Goal: Transaction & Acquisition: Download file/media

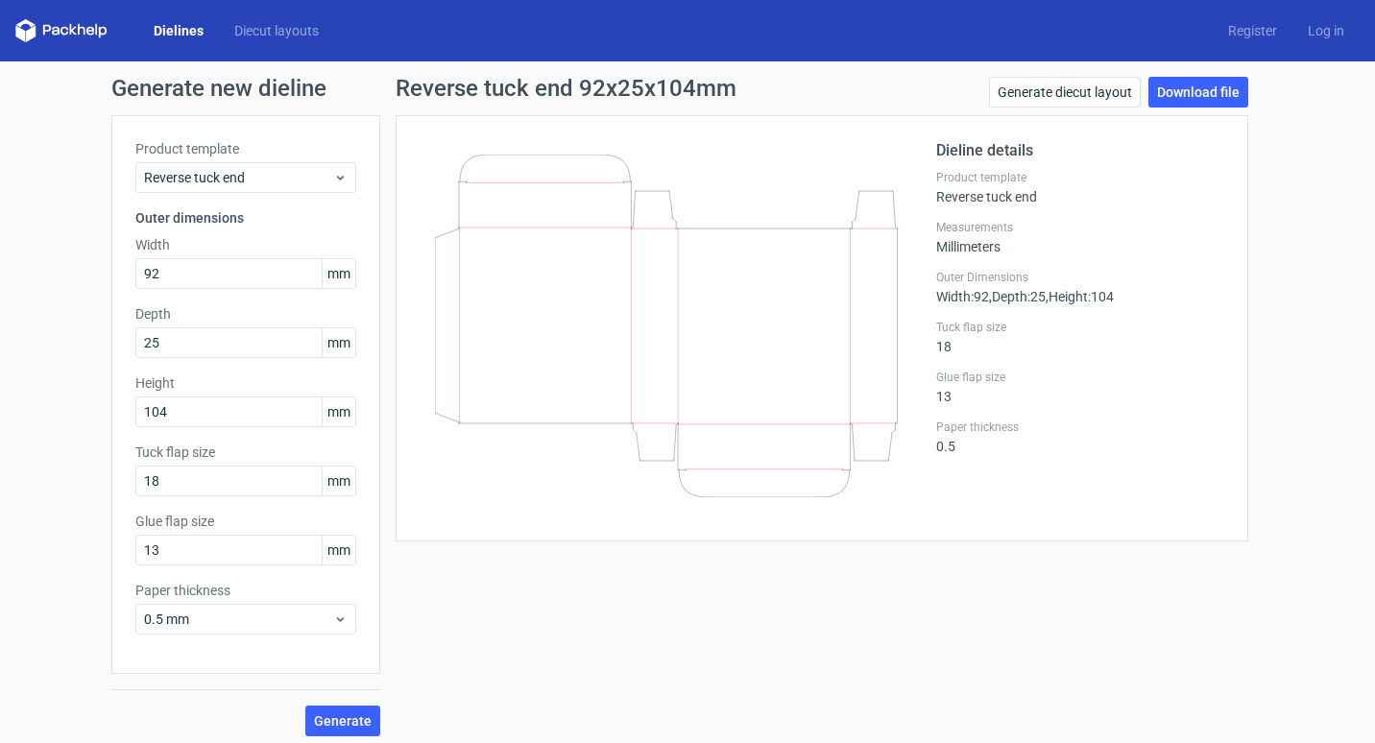
scroll to position [9, 0]
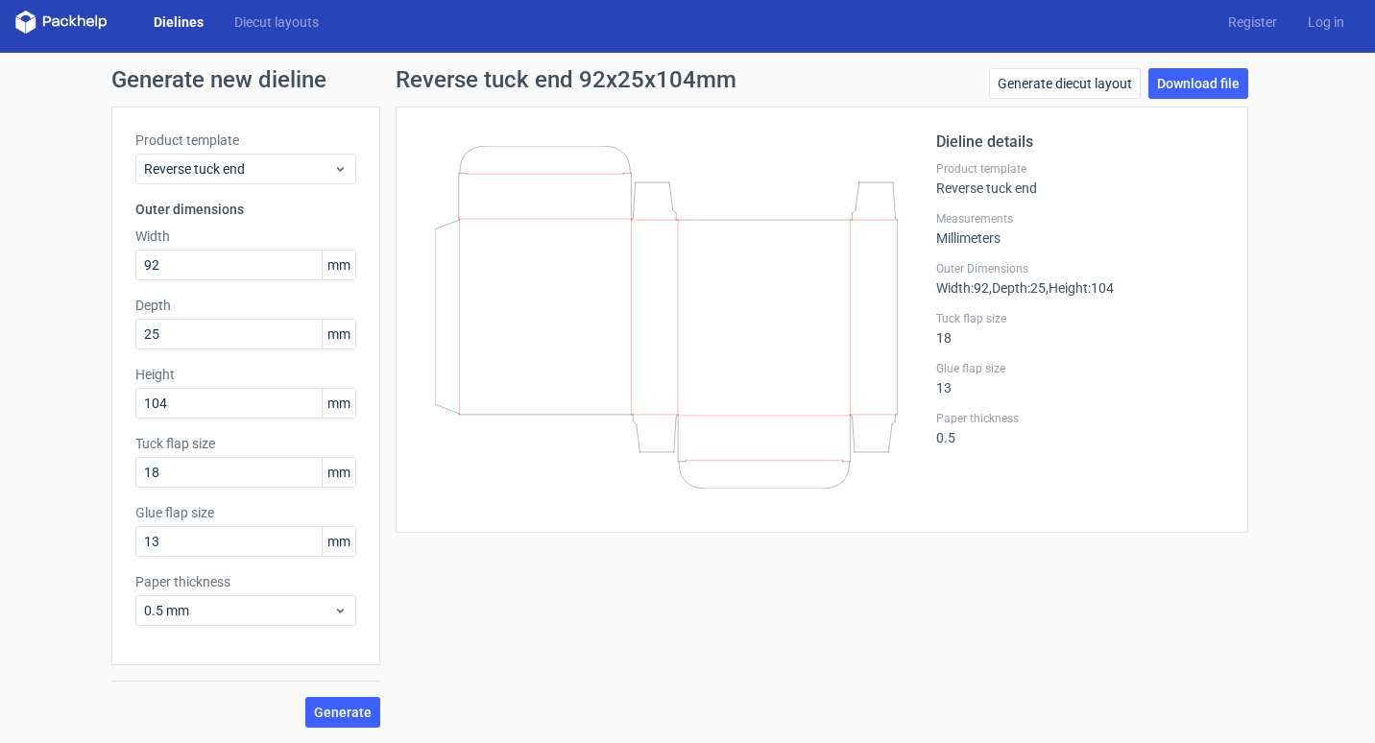
click at [1309, 314] on div "Generate new dieline Product template Reverse tuck end Outer dimensions Width 9…" at bounding box center [687, 398] width 1375 height 690
drag, startPoint x: 236, startPoint y: 269, endPoint x: -4, endPoint y: 262, distance: 240.2
click at [0, 262] on html "Dielines Diecut layouts Register Log in Generate new dieline Product template R…" at bounding box center [687, 371] width 1375 height 743
type input "60"
type input "30"
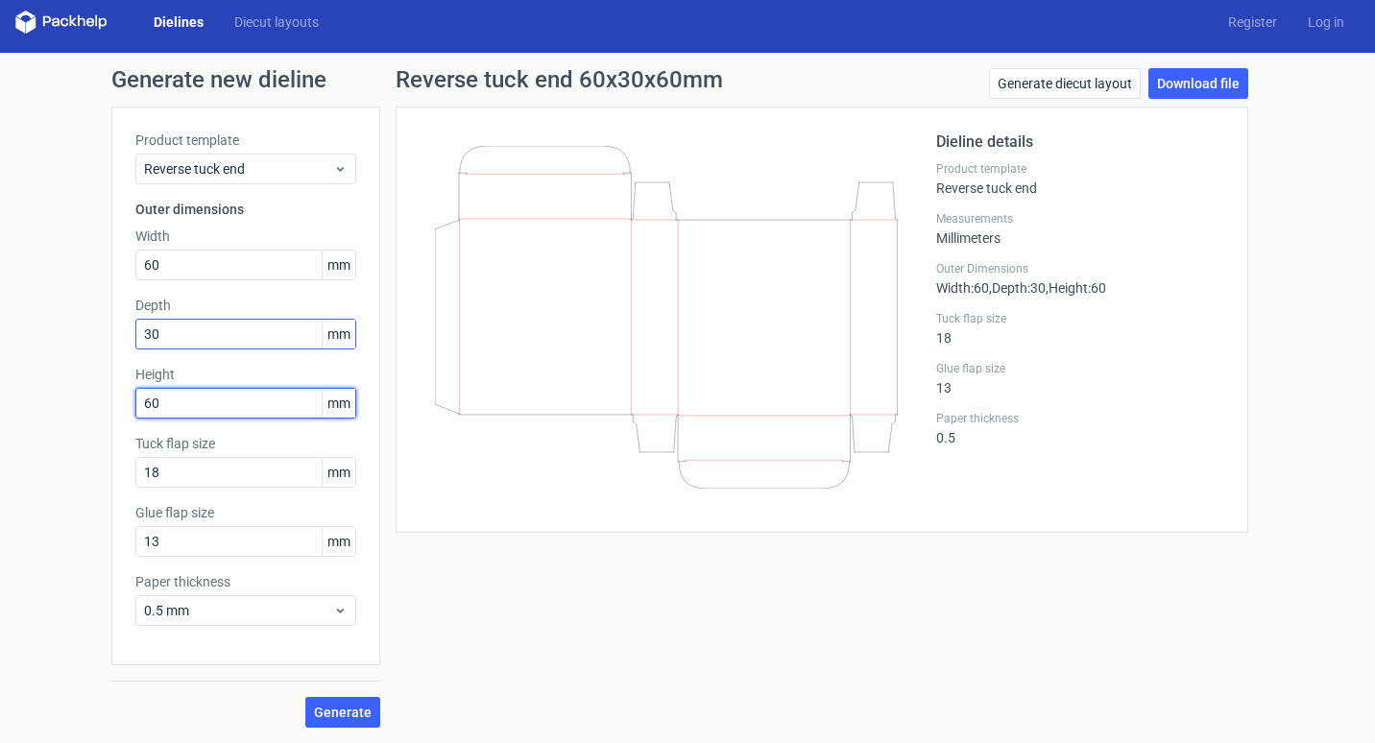
type input "60"
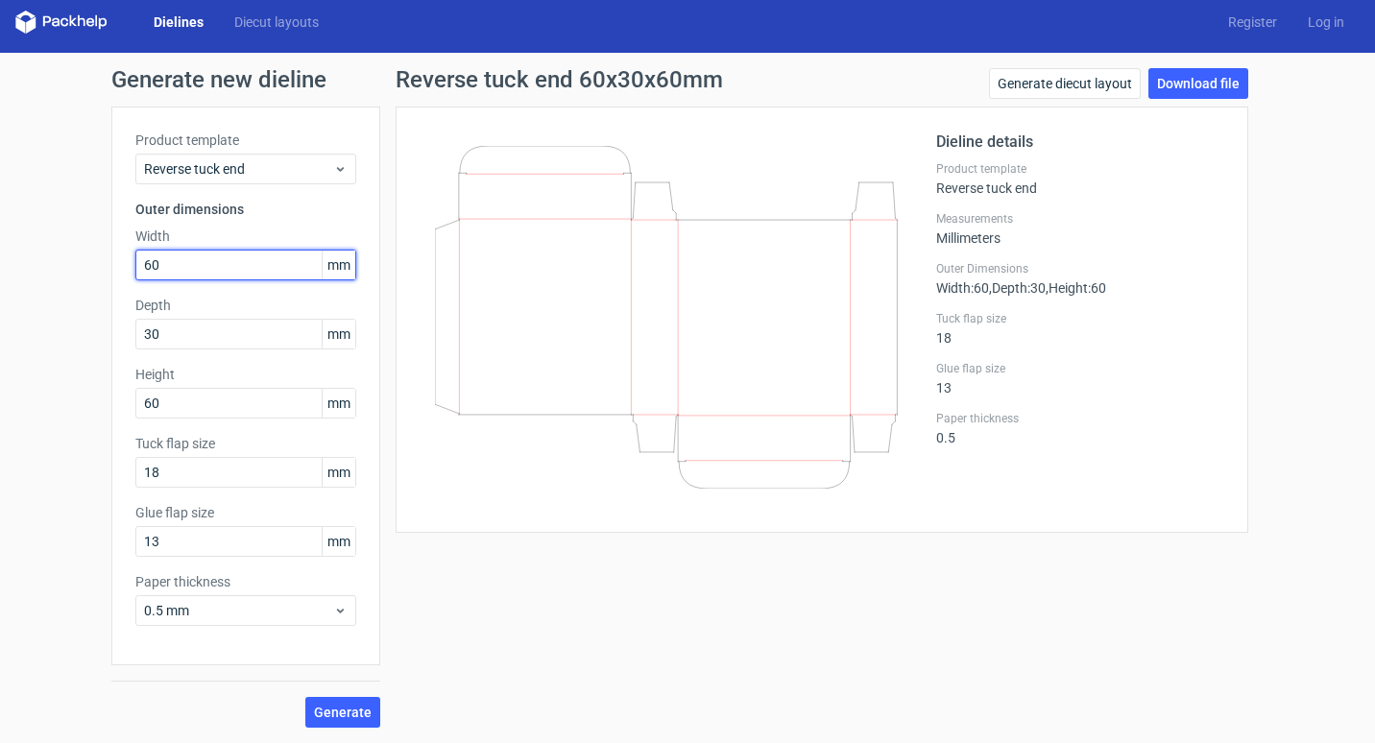
drag, startPoint x: 162, startPoint y: 277, endPoint x: 90, endPoint y: 278, distance: 72.0
click at [90, 278] on div "Generate new dieline Product template Reverse tuck end Outer dimensions Width 6…" at bounding box center [687, 398] width 1375 height 690
type input "70"
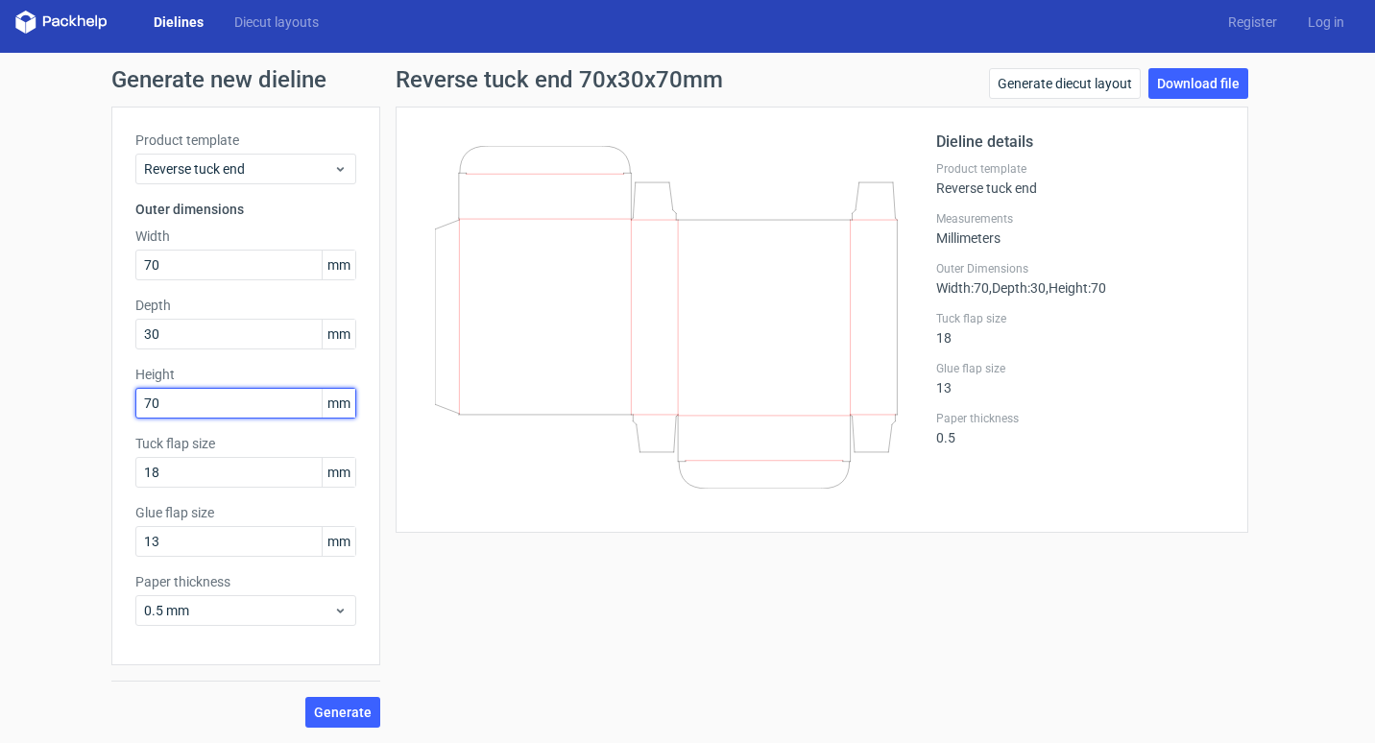
type input "70"
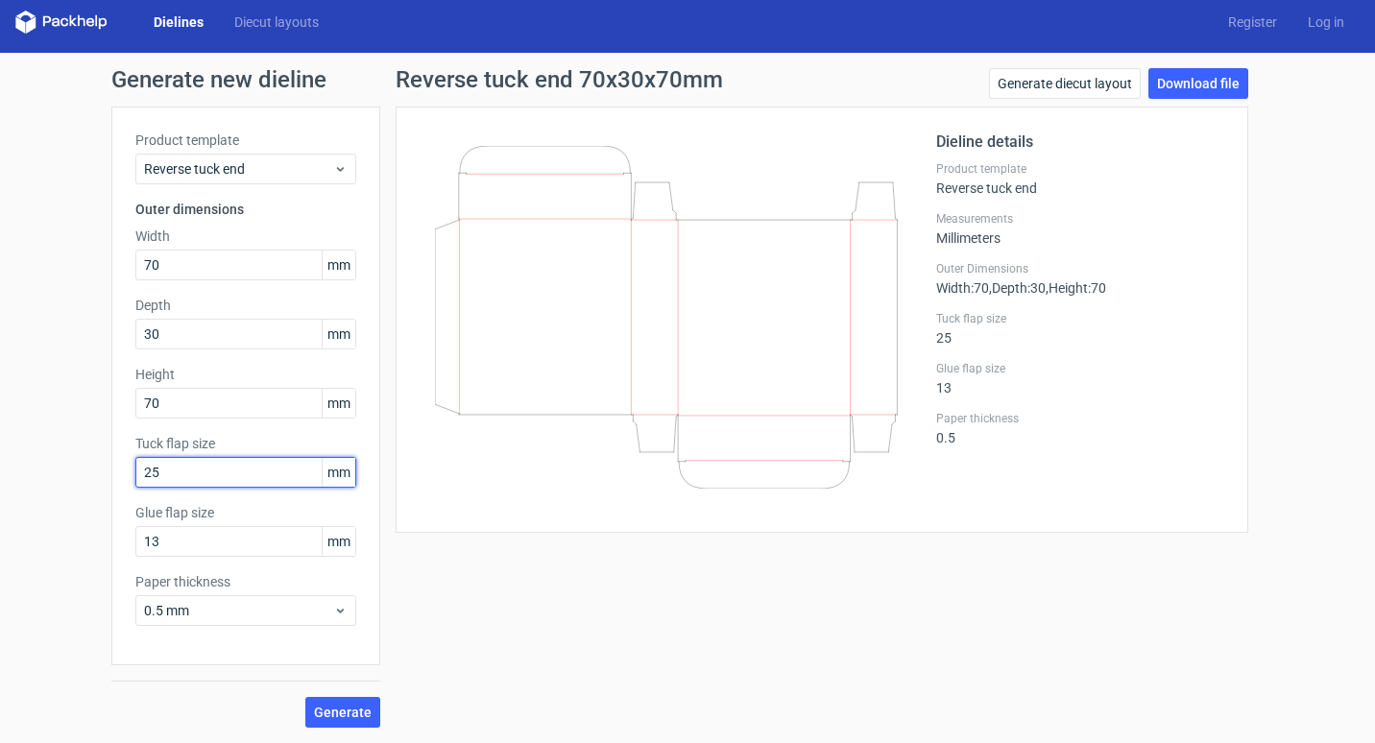
type input "25"
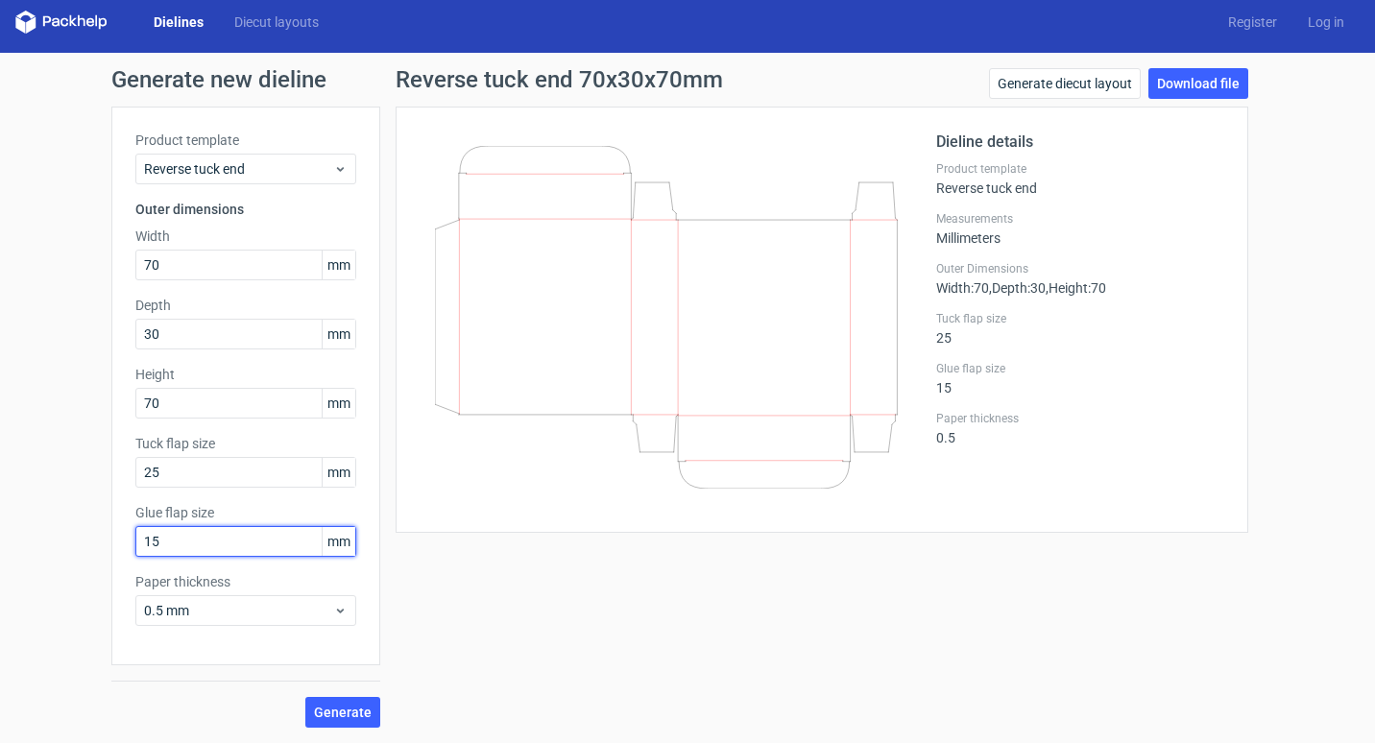
type input "15"
click at [344, 711] on span "Generate" at bounding box center [343, 712] width 58 height 13
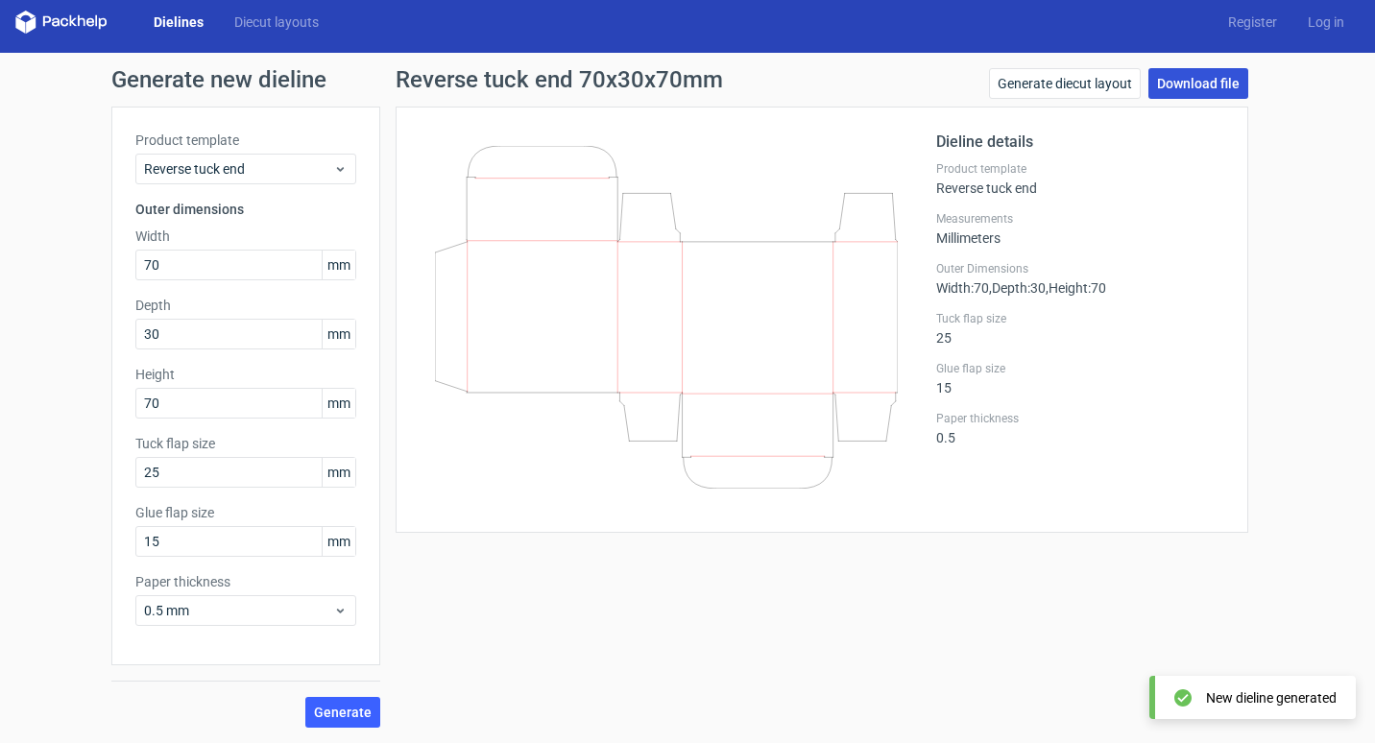
click at [1201, 86] on link "Download file" at bounding box center [1198, 83] width 100 height 31
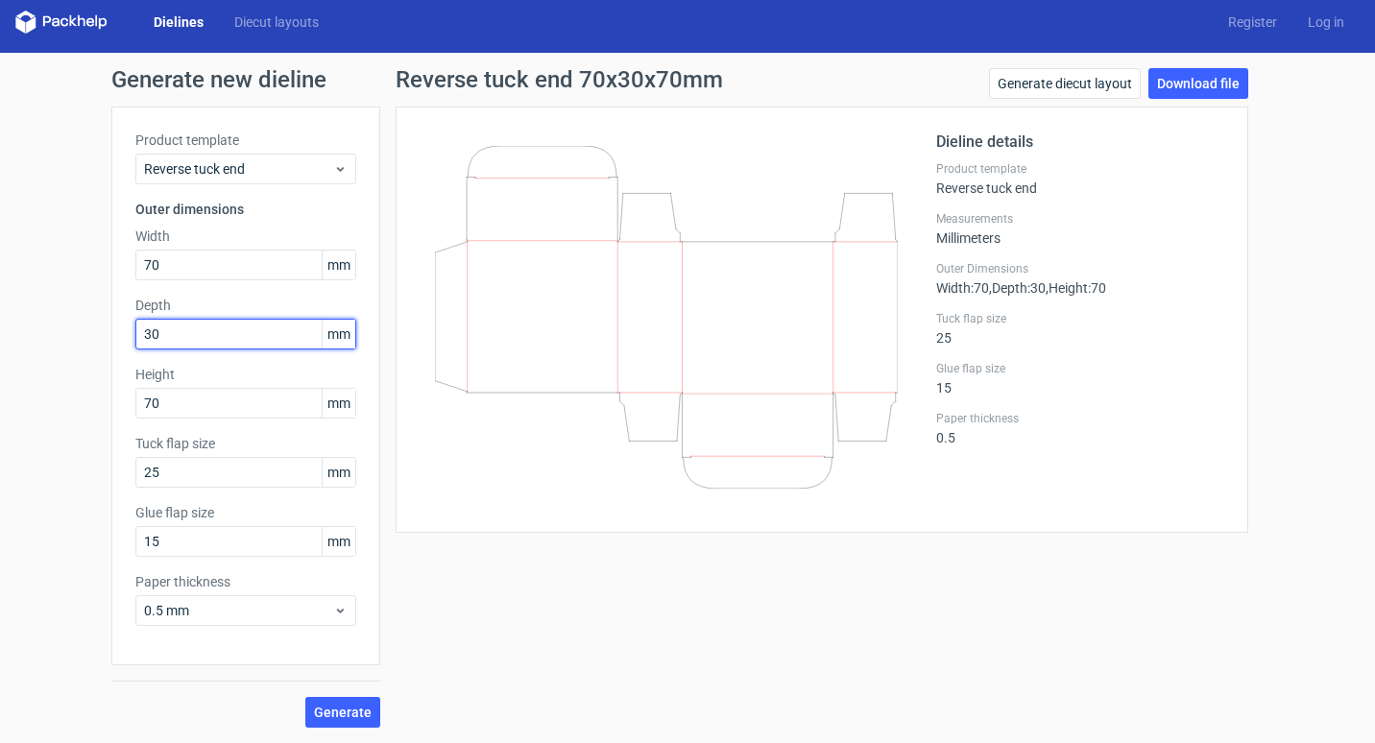
click at [200, 334] on input "30" at bounding box center [245, 334] width 221 height 31
drag, startPoint x: 203, startPoint y: 329, endPoint x: 76, endPoint y: 332, distance: 126.8
click at [76, 332] on div "Generate new dieline Product template Reverse tuck end Outer dimensions Width 7…" at bounding box center [687, 398] width 1375 height 690
type input "50"
click at [327, 711] on span "Generate" at bounding box center [343, 712] width 58 height 13
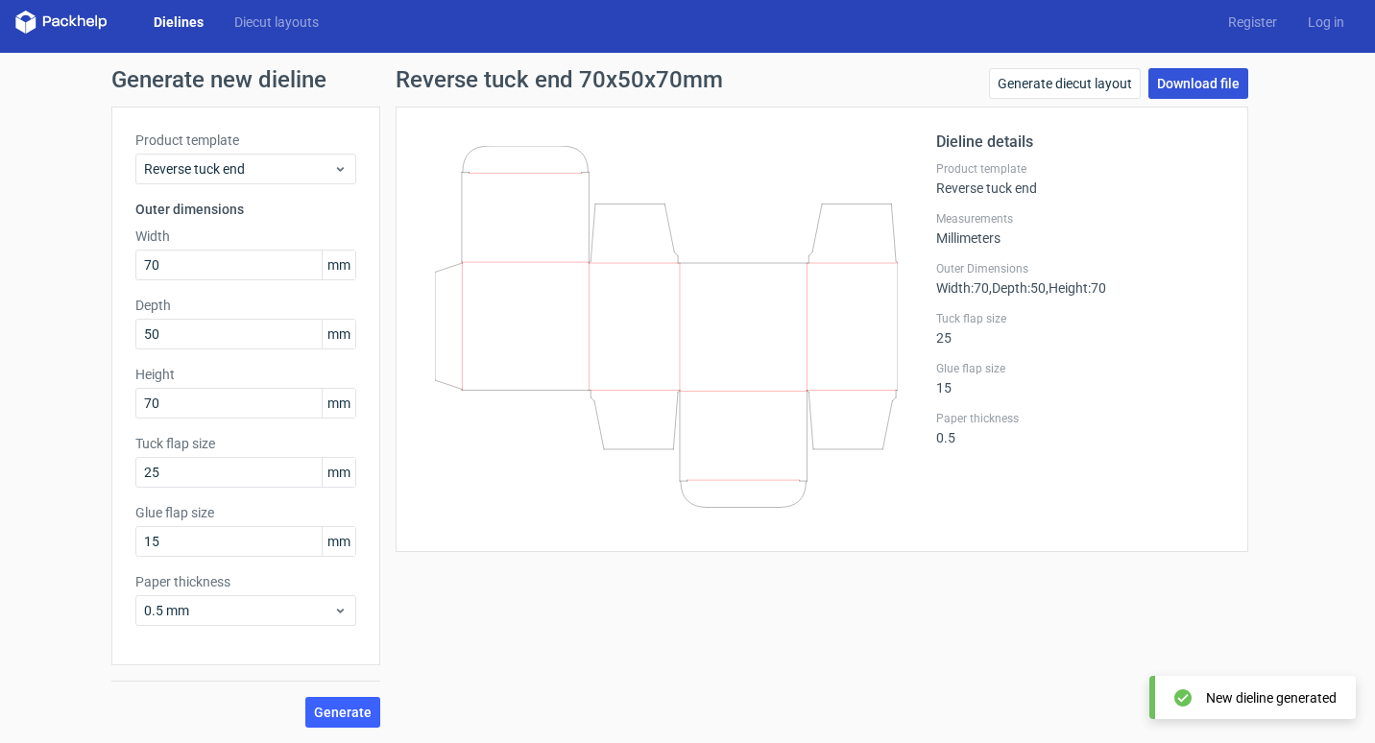
click at [1192, 87] on link "Download file" at bounding box center [1198, 83] width 100 height 31
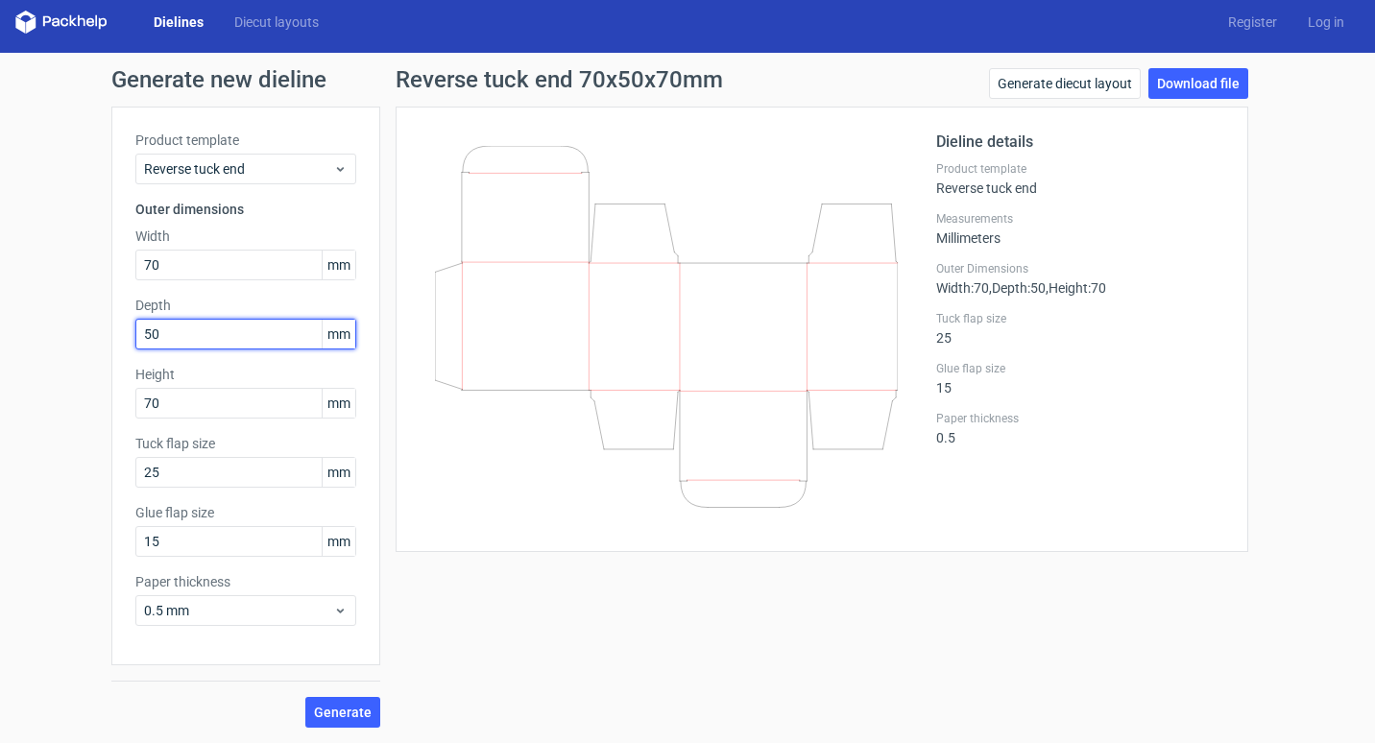
click at [218, 333] on input "50" at bounding box center [245, 334] width 221 height 31
drag, startPoint x: 247, startPoint y: 328, endPoint x: 26, endPoint y: 331, distance: 220.9
click at [26, 331] on div "Generate new dieline Product template Reverse tuck end Outer dimensions Width 7…" at bounding box center [687, 398] width 1375 height 690
click at [222, 349] on input "50" at bounding box center [245, 334] width 221 height 31
drag, startPoint x: 198, startPoint y: 267, endPoint x: 99, endPoint y: 265, distance: 98.9
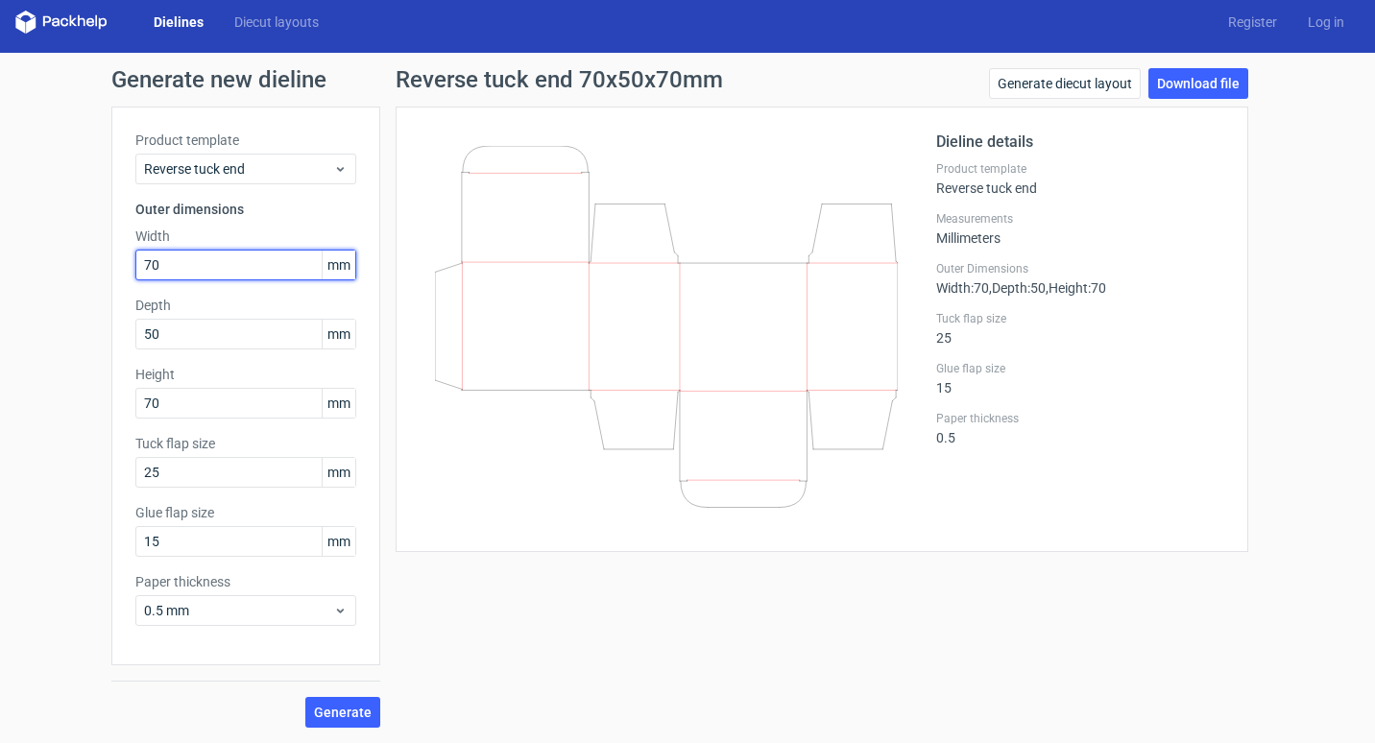
click at [99, 265] on div "Generate new dieline Product template Reverse tuck end Outer dimensions Width 7…" at bounding box center [687, 398] width 1375 height 690
type input "55"
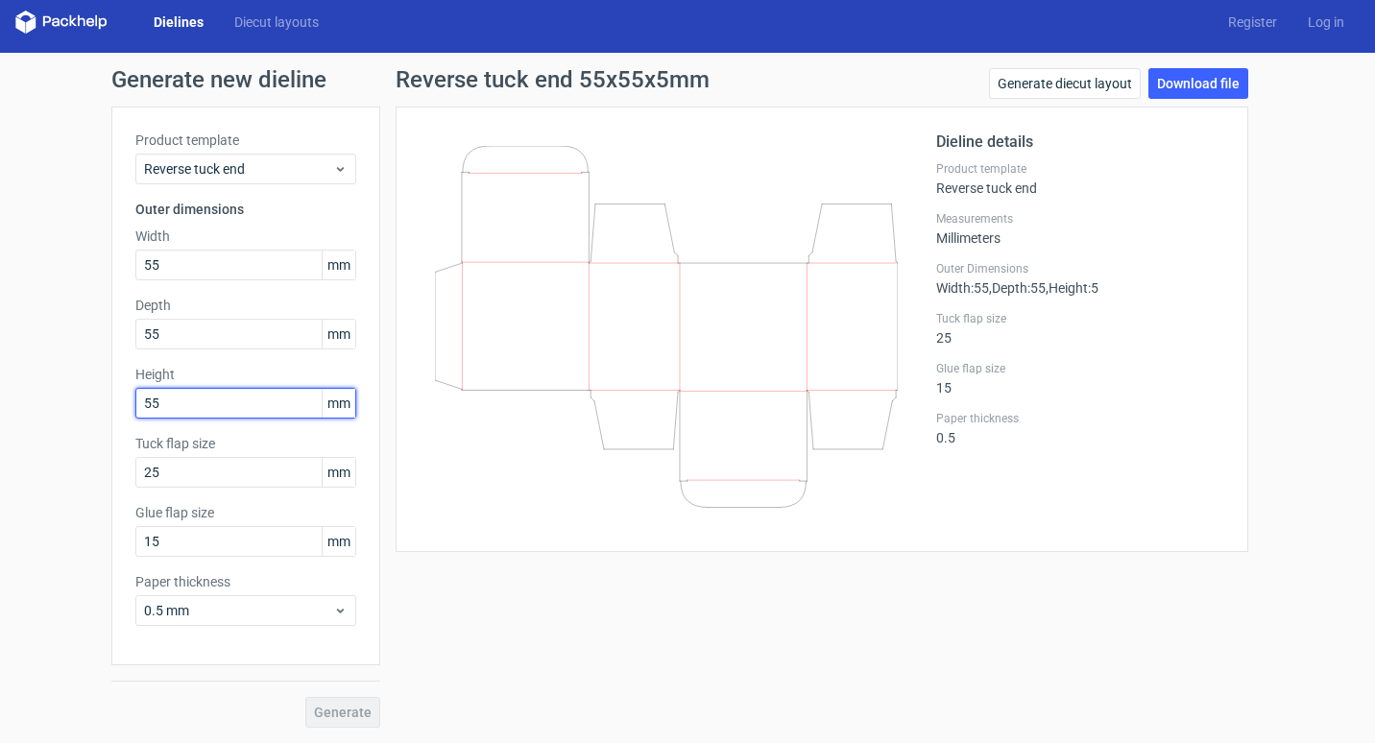
type input "55"
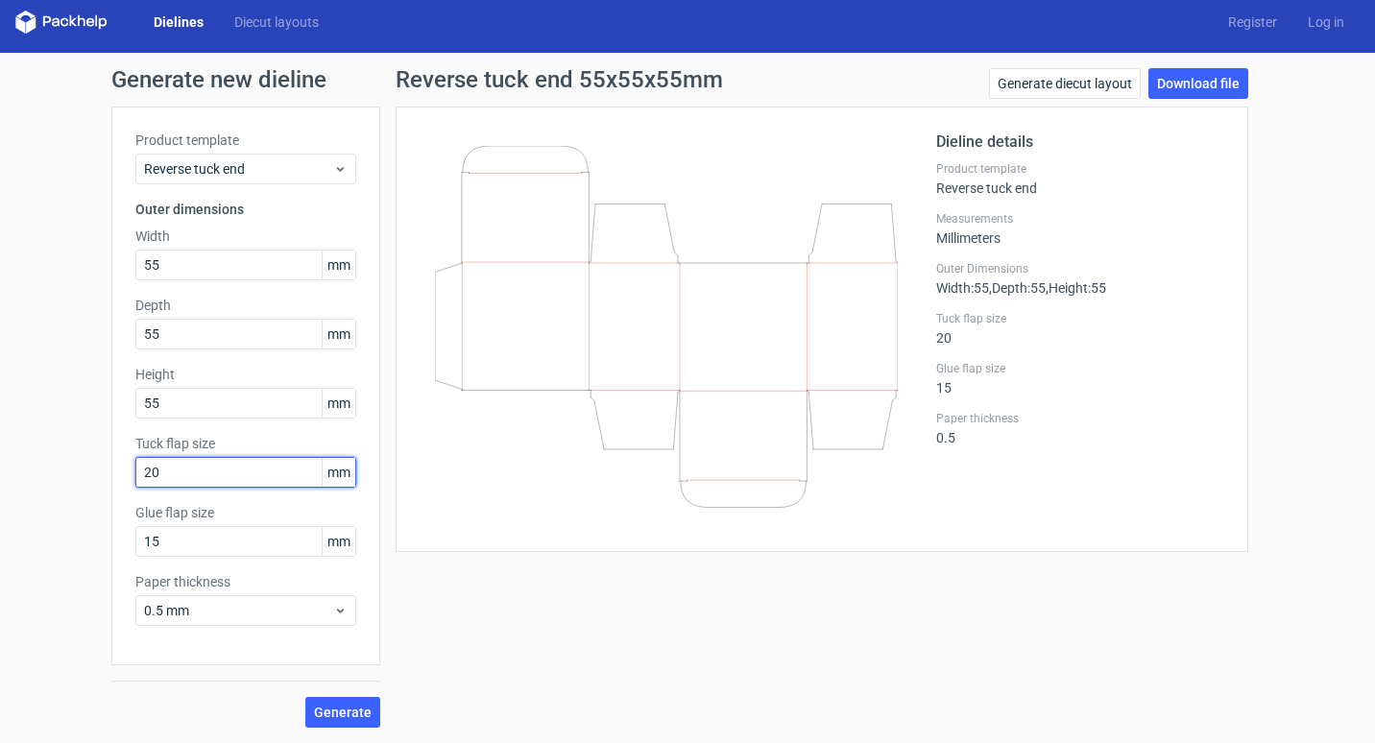
type input "20"
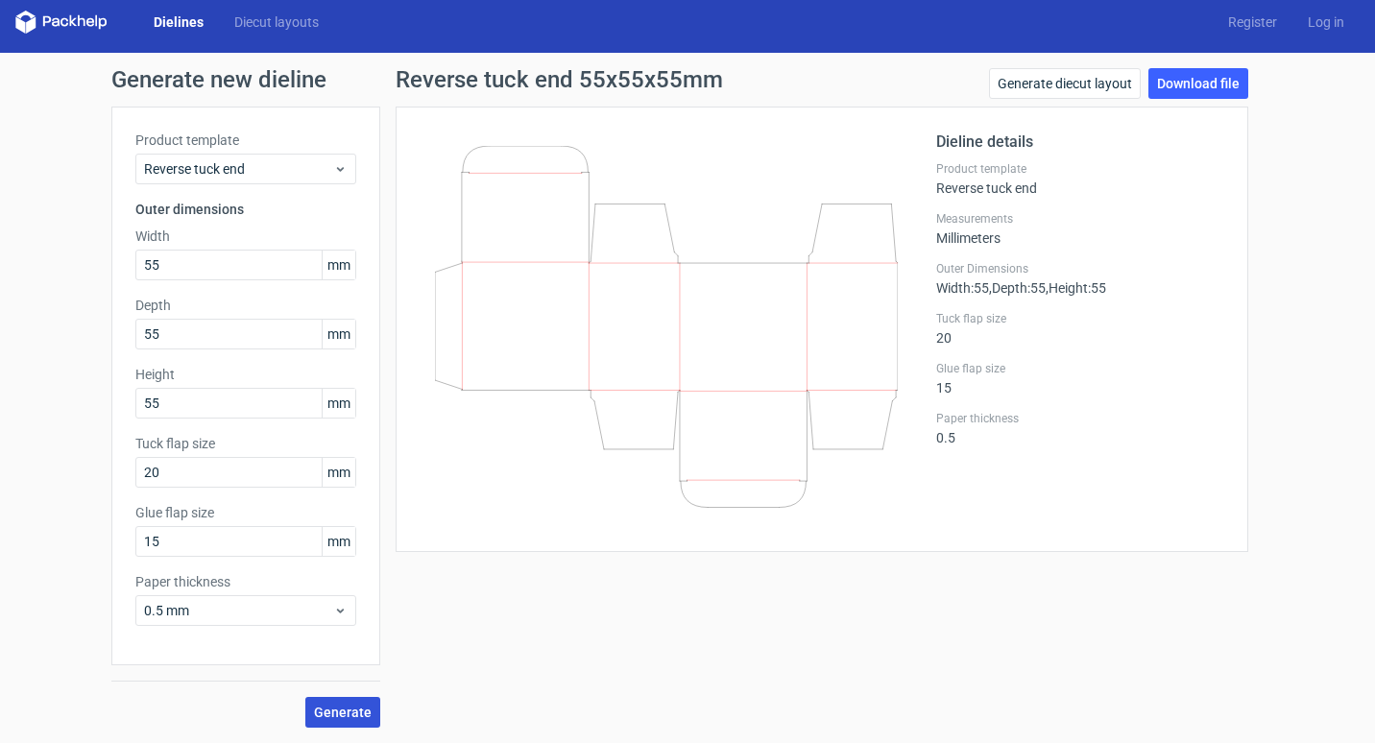
click at [335, 708] on span "Generate" at bounding box center [343, 712] width 58 height 13
click at [1192, 84] on link "Download file" at bounding box center [1198, 83] width 100 height 31
